Goal: Task Accomplishment & Management: Manage account settings

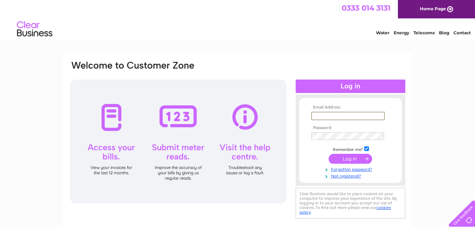
click at [318, 116] on input "text" at bounding box center [348, 116] width 74 height 8
type input "[EMAIL_ADDRESS][DOMAIN_NAME]"
click at [353, 157] on input "submit" at bounding box center [350, 159] width 43 height 10
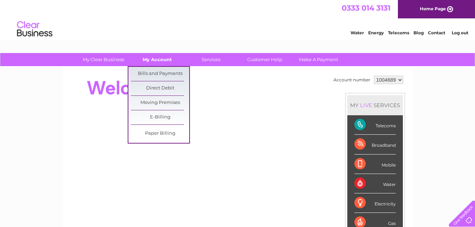
click at [165, 58] on link "My Account" at bounding box center [157, 59] width 58 height 13
click at [161, 72] on link "Bills and Payments" at bounding box center [160, 74] width 58 height 14
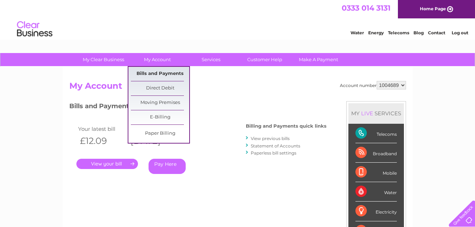
click at [157, 71] on link "Bills and Payments" at bounding box center [160, 74] width 58 height 14
click at [157, 73] on link "Bills and Payments" at bounding box center [160, 74] width 58 height 14
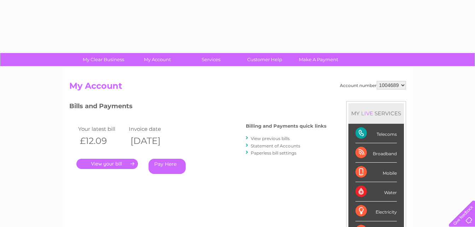
click at [266, 139] on link "View previous bills" at bounding box center [270, 138] width 39 height 5
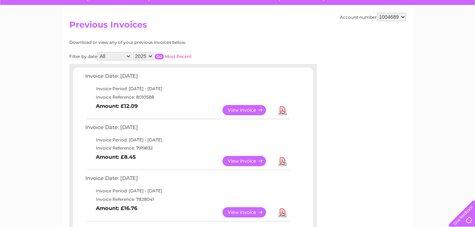
scroll to position [71, 0]
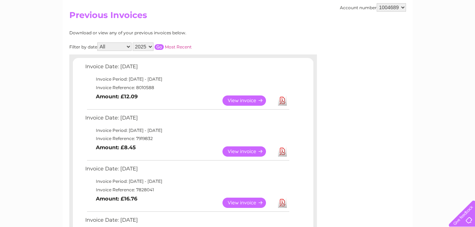
click at [259, 99] on link "View" at bounding box center [248, 100] width 52 height 10
click at [251, 150] on link "View" at bounding box center [248, 151] width 52 height 10
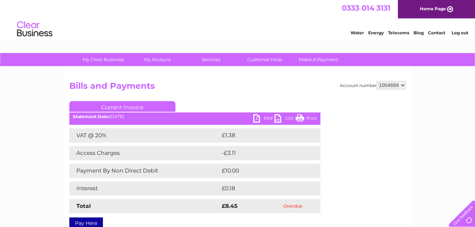
click at [244, 170] on td "£10.00" at bounding box center [263, 171] width 86 height 14
